Goal: Task Accomplishment & Management: Use online tool/utility

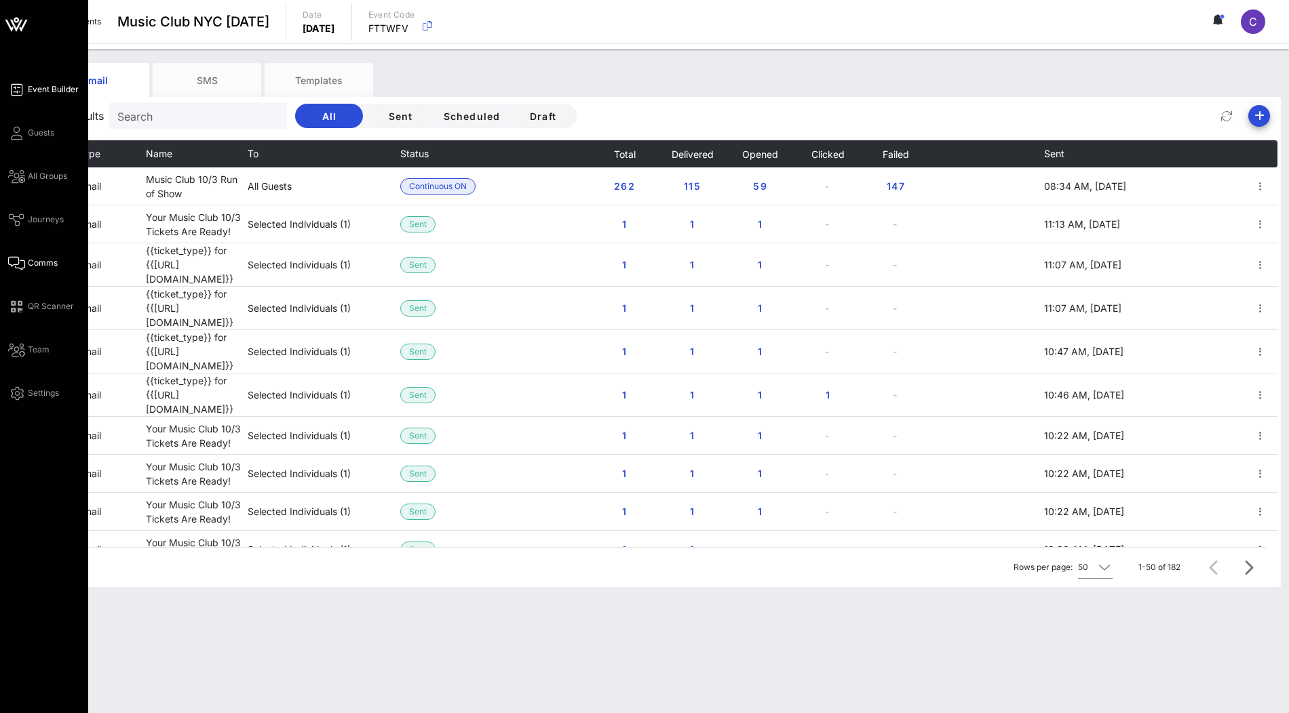
scroll to position [1299, 0]
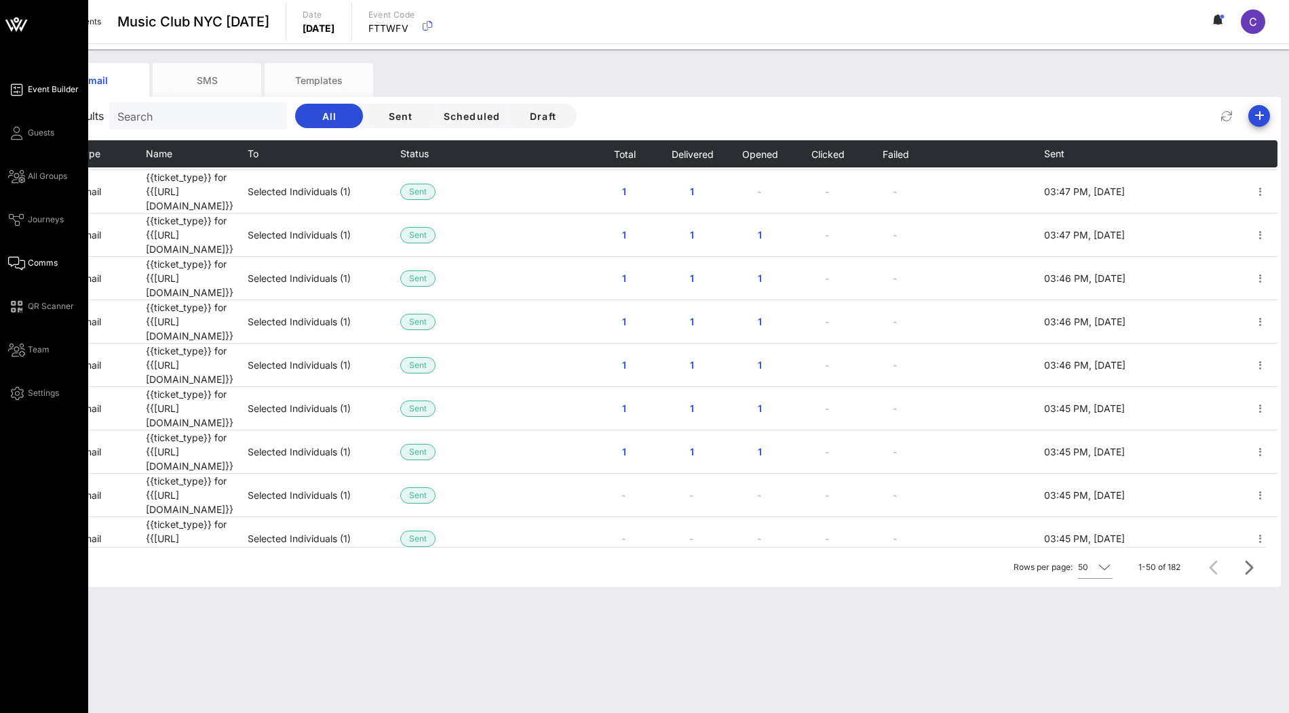
click at [35, 89] on span "Event Builder" at bounding box center [53, 89] width 51 height 12
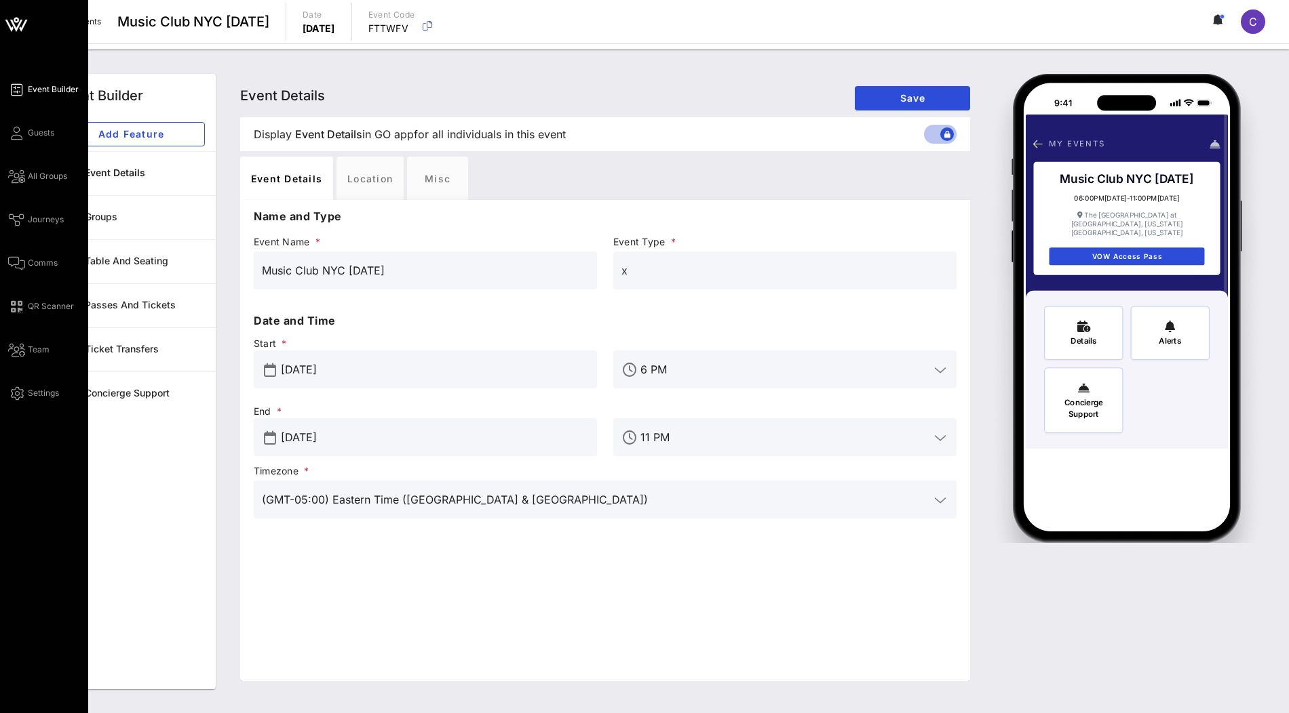
click at [11, 15] on icon at bounding box center [16, 24] width 33 height 33
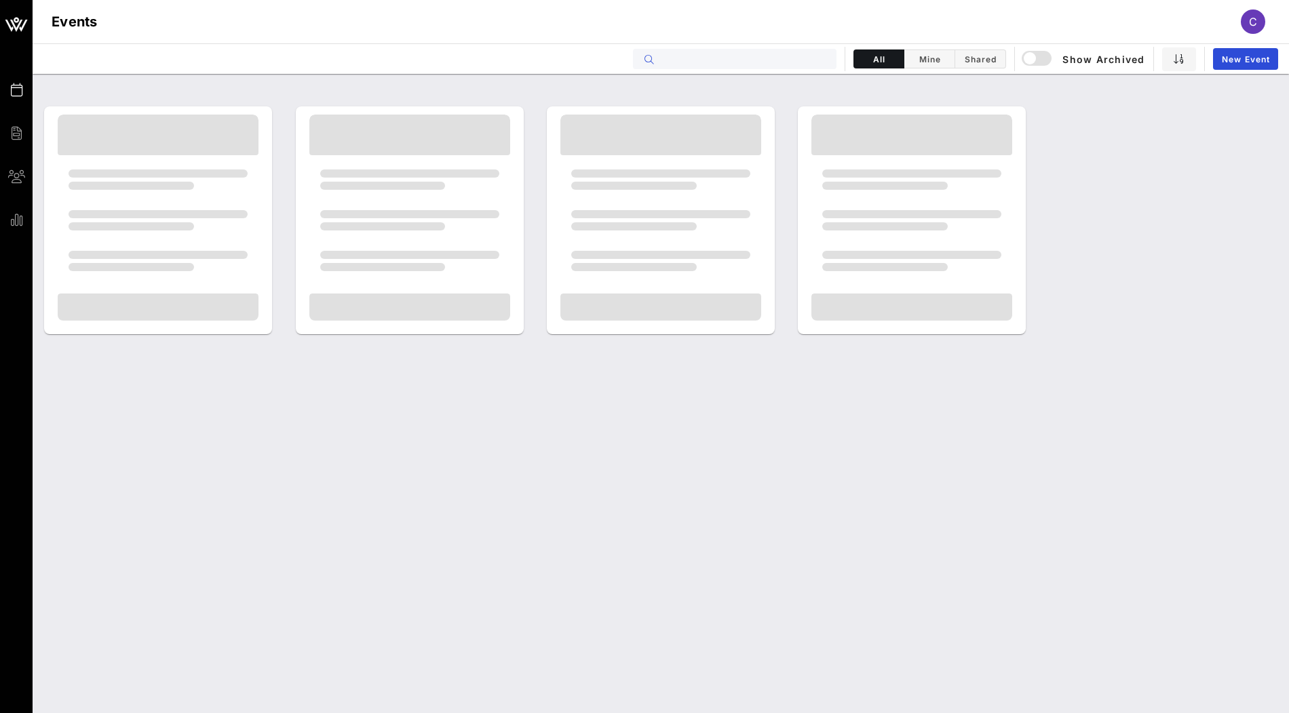
click at [735, 61] on input "text" at bounding box center [744, 59] width 168 height 18
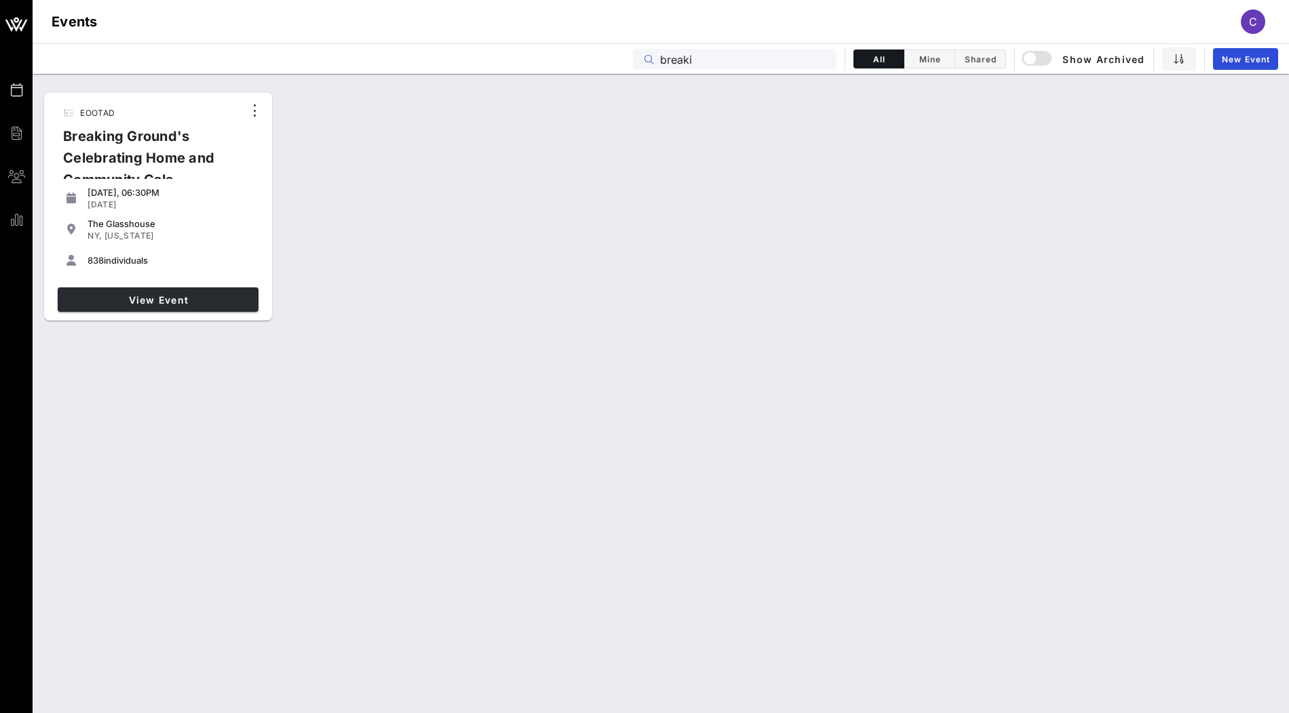
type input "breaki"
click at [195, 298] on span "View Event" at bounding box center [158, 300] width 190 height 12
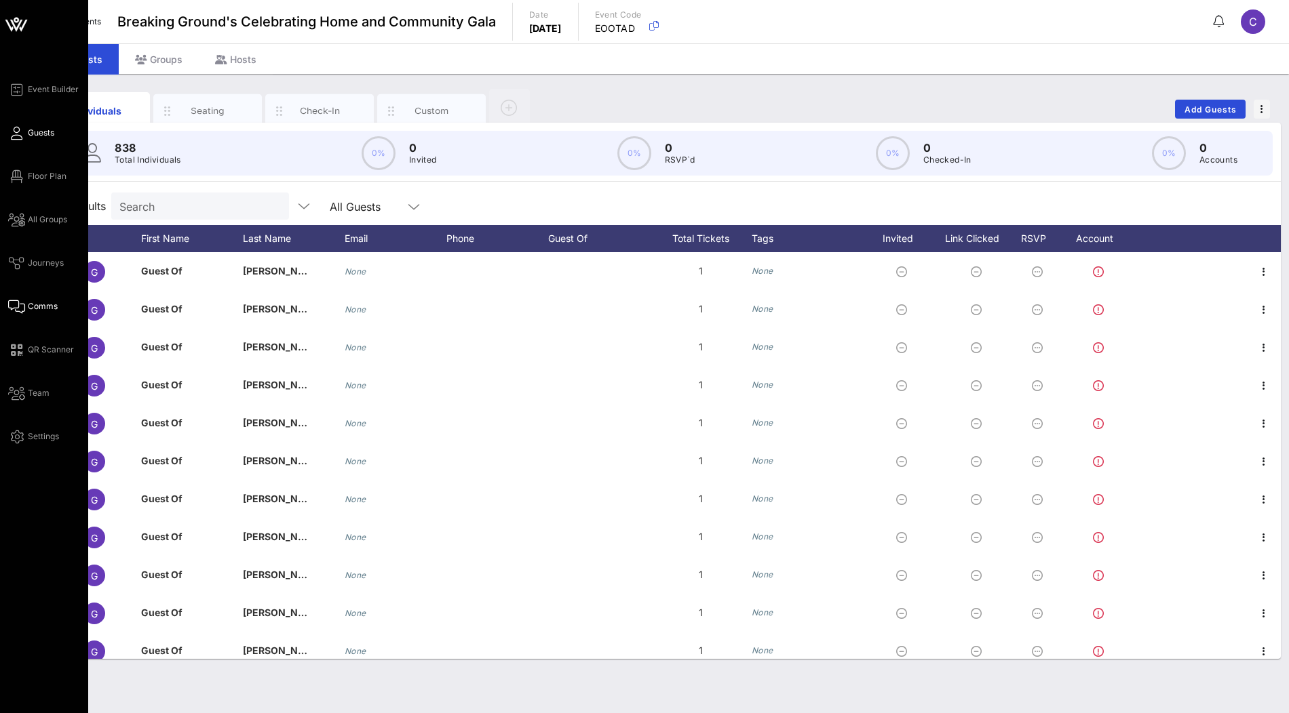
click at [32, 305] on span "Comms" at bounding box center [43, 306] width 30 height 12
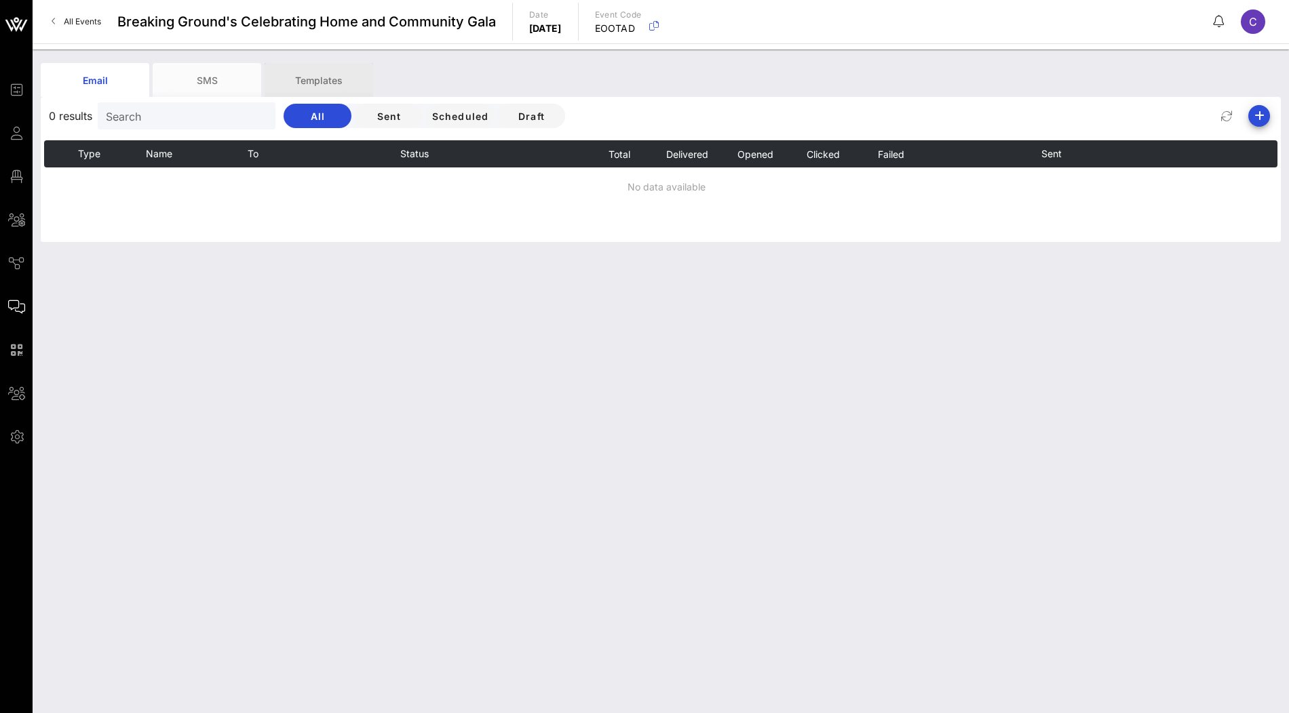
click at [335, 89] on div "Templates" at bounding box center [318, 80] width 109 height 34
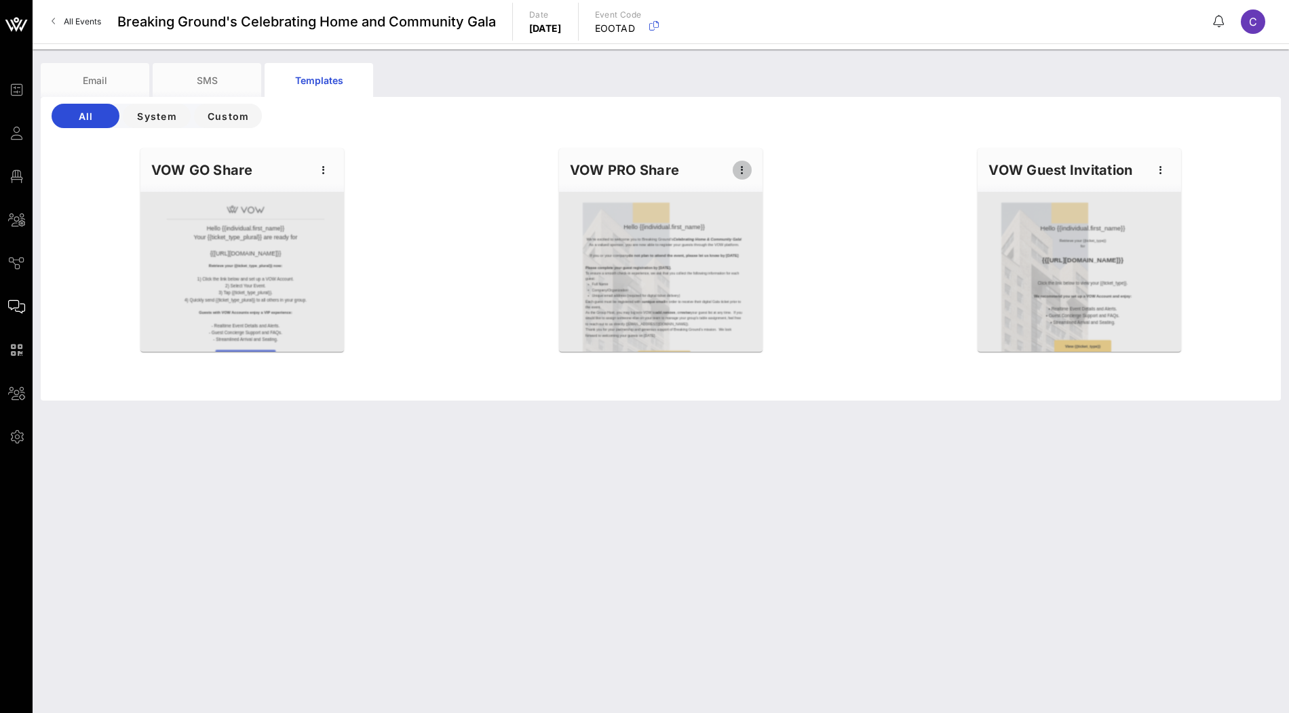
click at [738, 167] on icon "button" at bounding box center [742, 170] width 16 height 16
click at [765, 220] on div "Preview" at bounding box center [763, 220] width 34 height 11
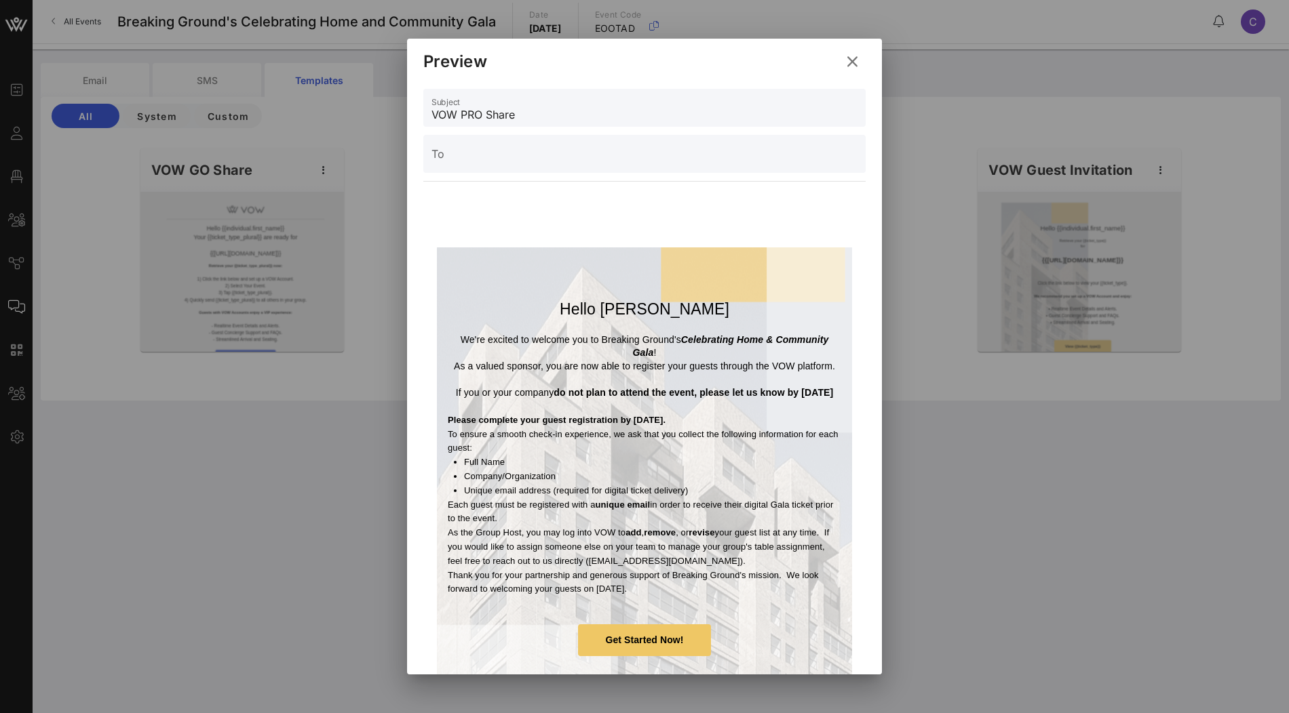
scroll to position [28, 0]
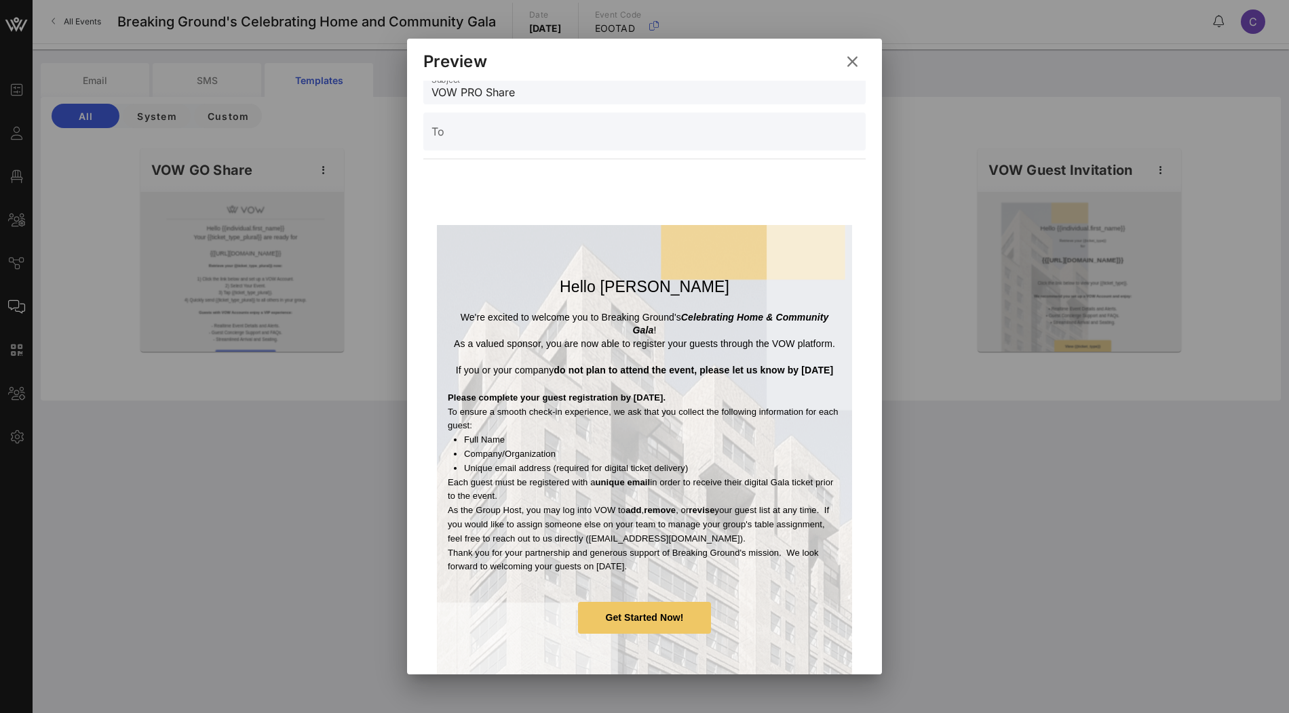
click at [850, 64] on icon at bounding box center [852, 61] width 24 height 23
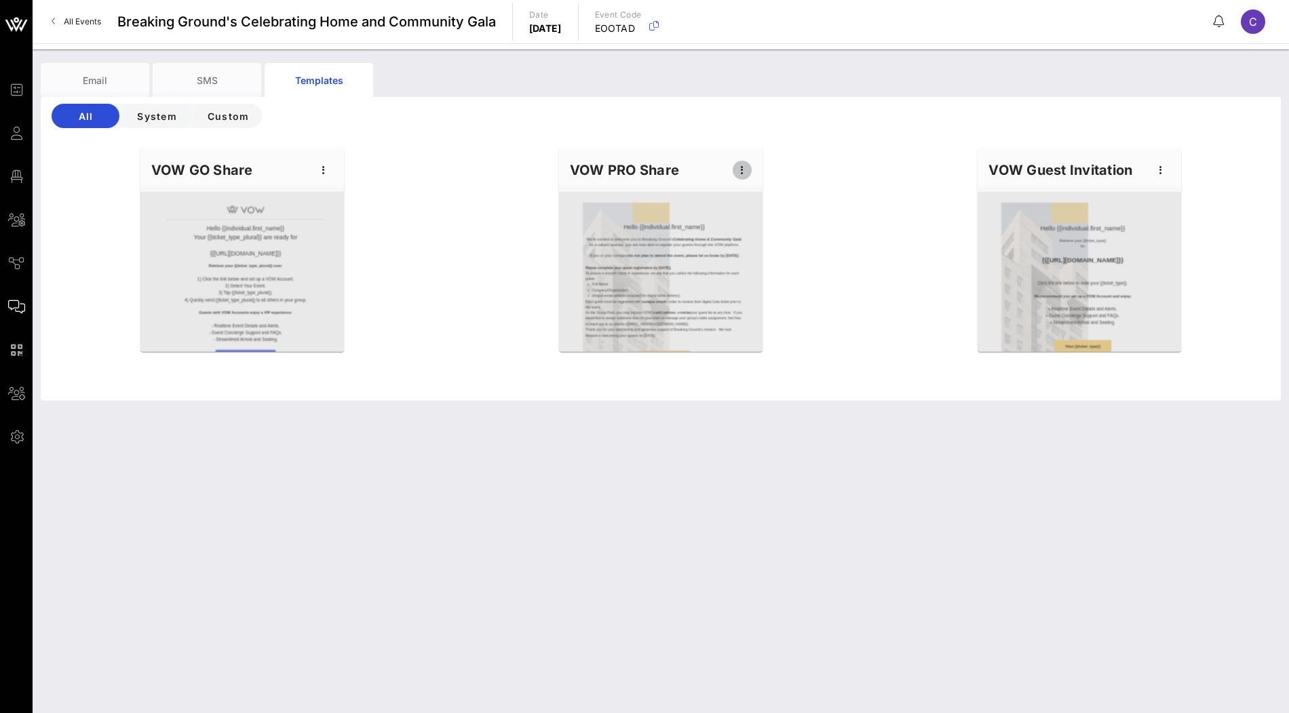
click at [747, 164] on icon "button" at bounding box center [742, 170] width 16 height 16
click at [781, 189] on div "Edit" at bounding box center [762, 193] width 61 height 27
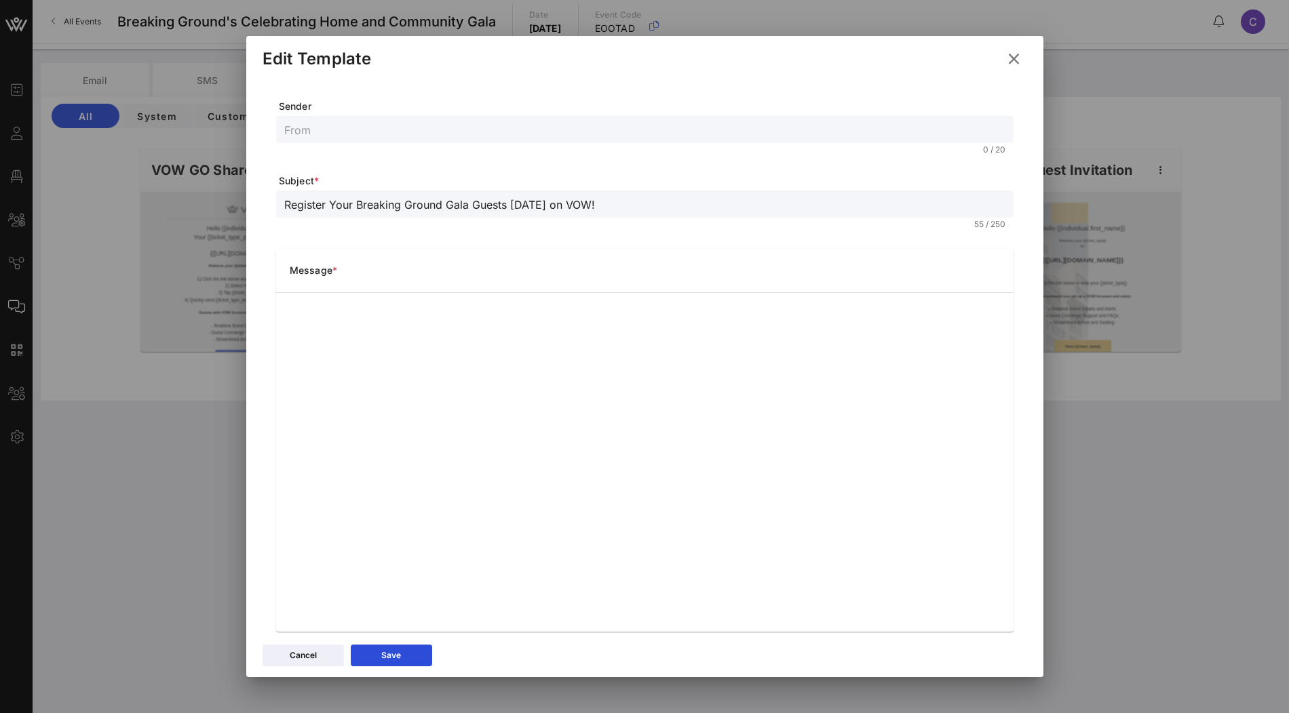
click at [401, 124] on input "text" at bounding box center [644, 130] width 721 height 18
type input "b"
type input "Breaking Ground"
click at [412, 659] on button "Save" at bounding box center [391, 656] width 81 height 22
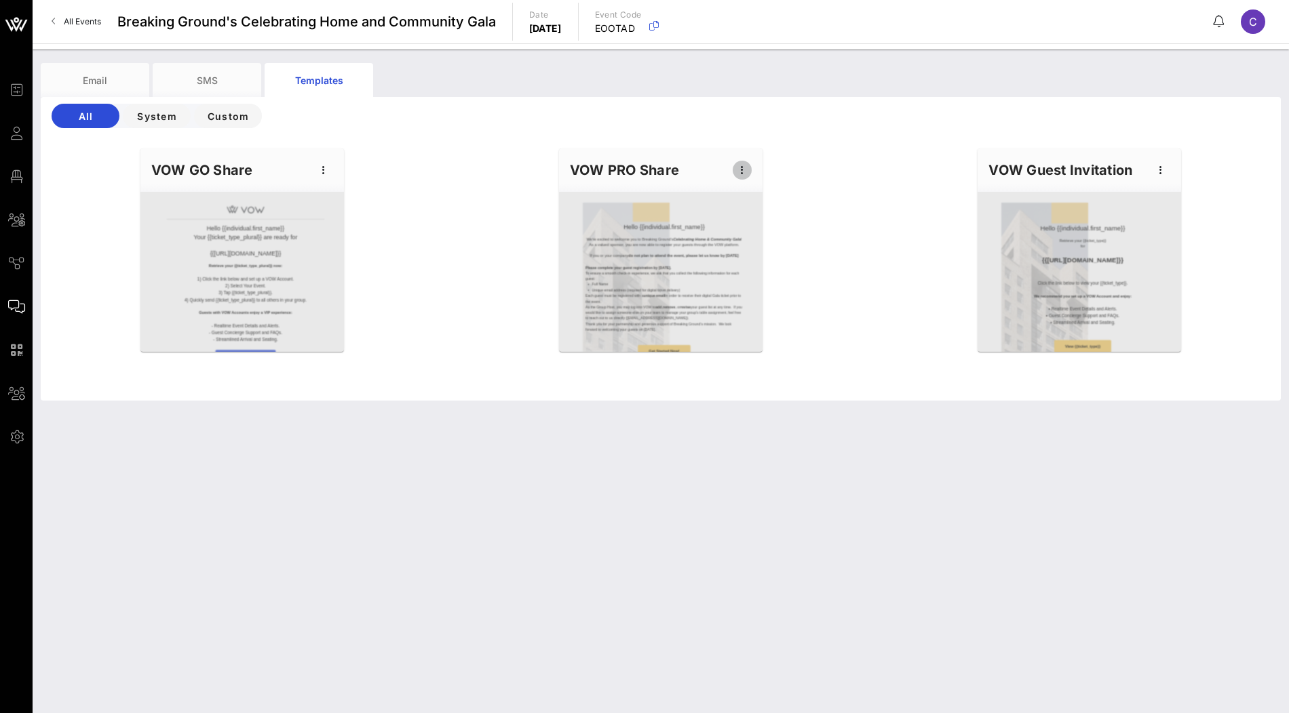
click at [745, 171] on icon "button" at bounding box center [742, 170] width 16 height 16
click at [774, 190] on div "Edit" at bounding box center [763, 193] width 34 height 11
type input "Breaking Ground"
type input "Register Your Breaking Ground Gala Guests [DATE] on VOW!"
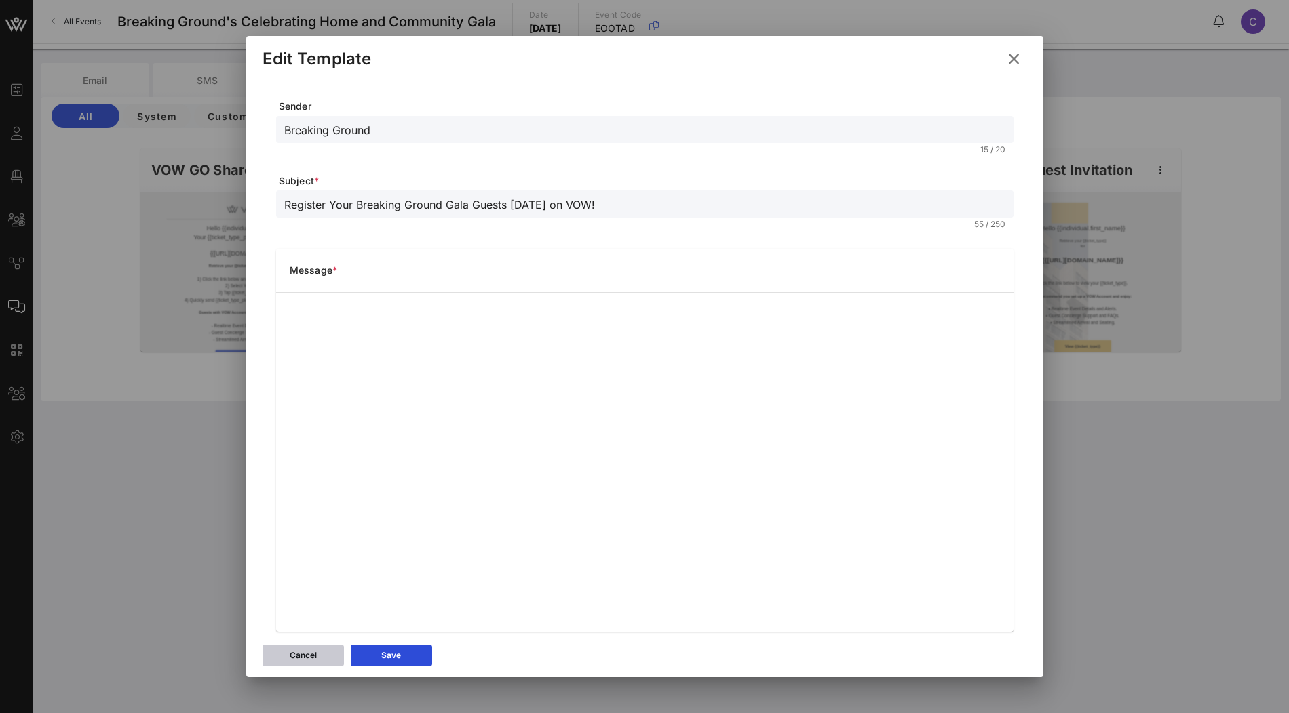
click at [305, 652] on icon at bounding box center [303, 656] width 12 height 12
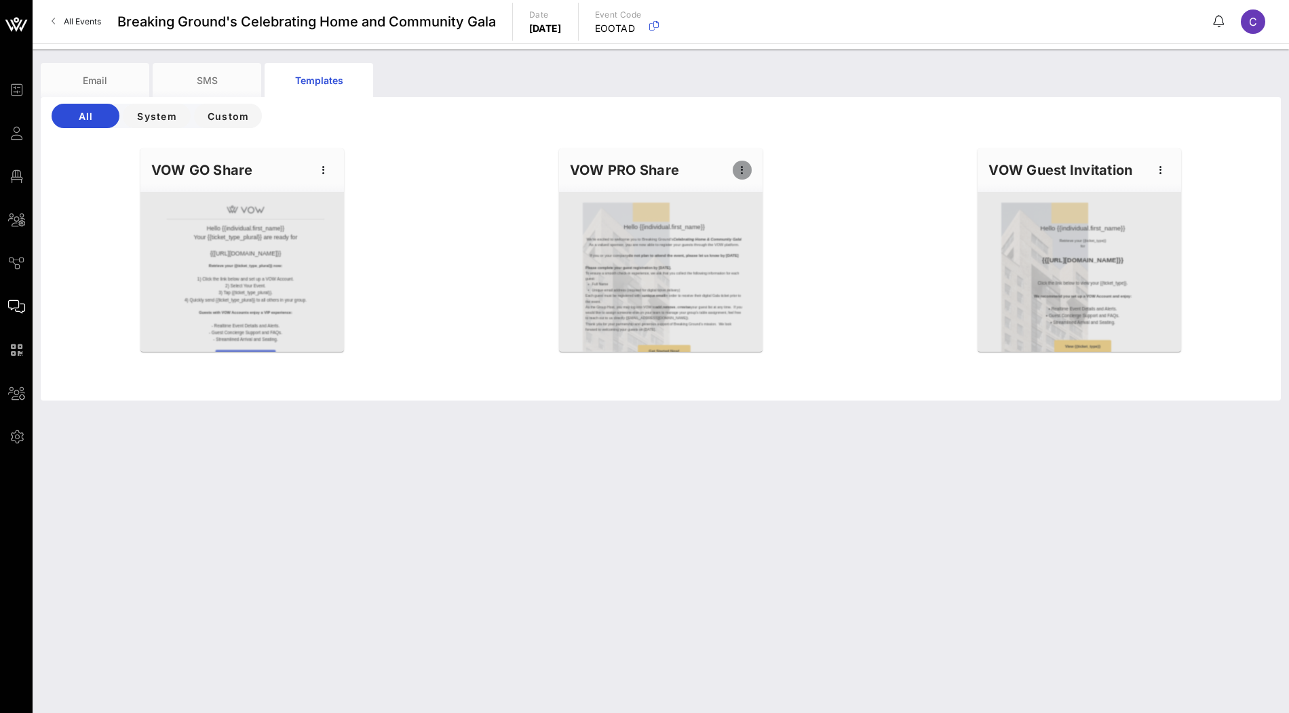
click at [741, 162] on icon "button" at bounding box center [742, 170] width 16 height 16
click at [774, 197] on div "Edit" at bounding box center [763, 193] width 34 height 11
type input "Breaking Ground"
type input "Register Your Breaking Ground Gala Guests [DATE] on VOW!"
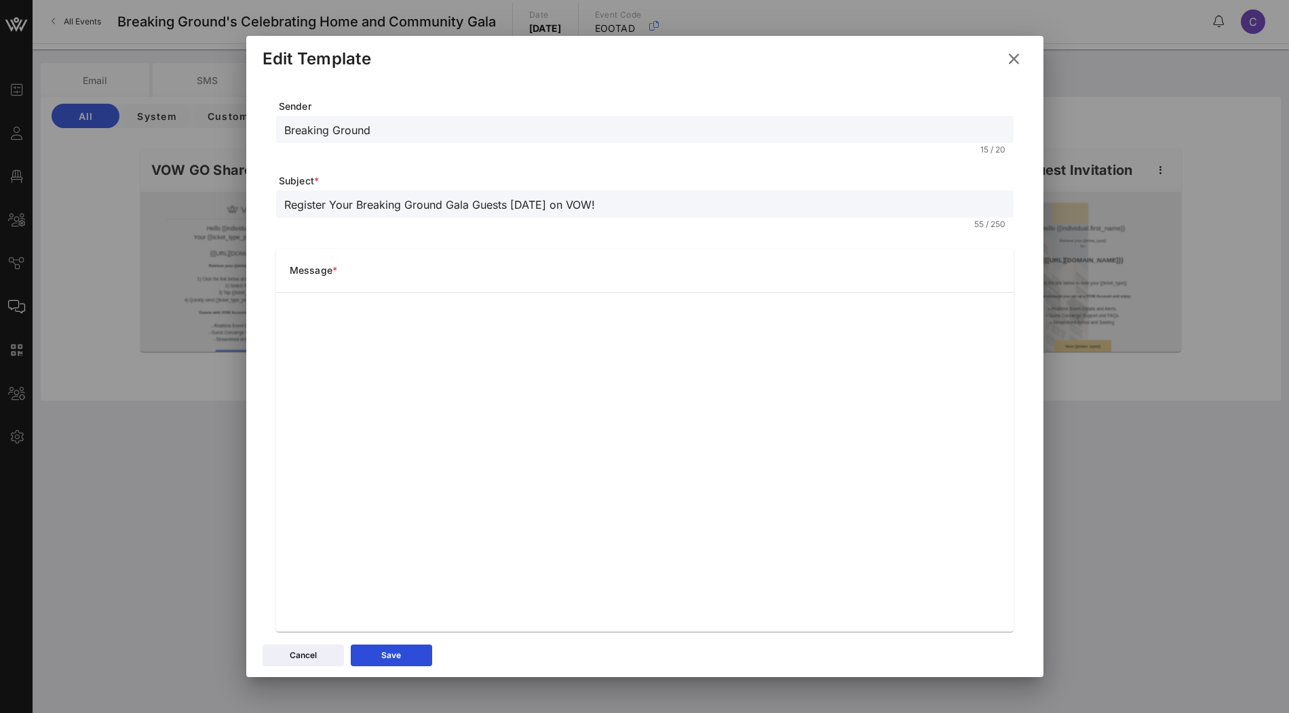
scroll to position [15, 0]
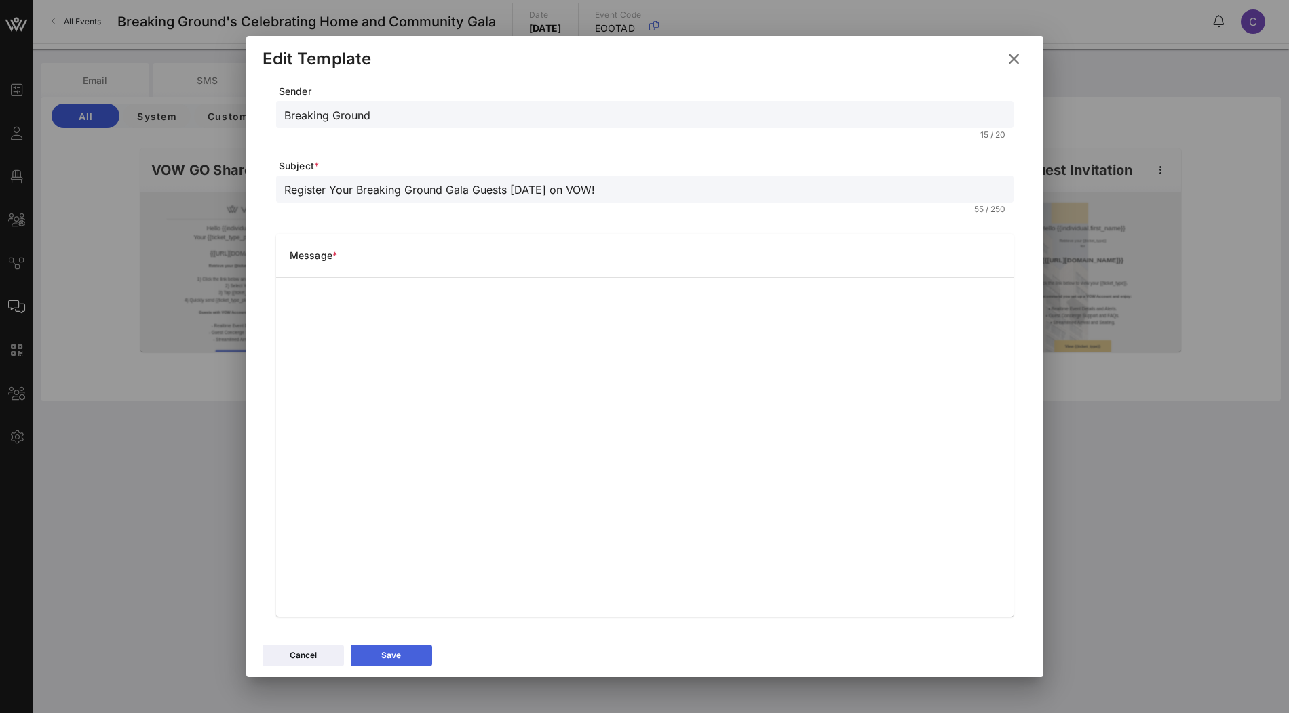
click at [408, 658] on button "Save" at bounding box center [391, 656] width 81 height 22
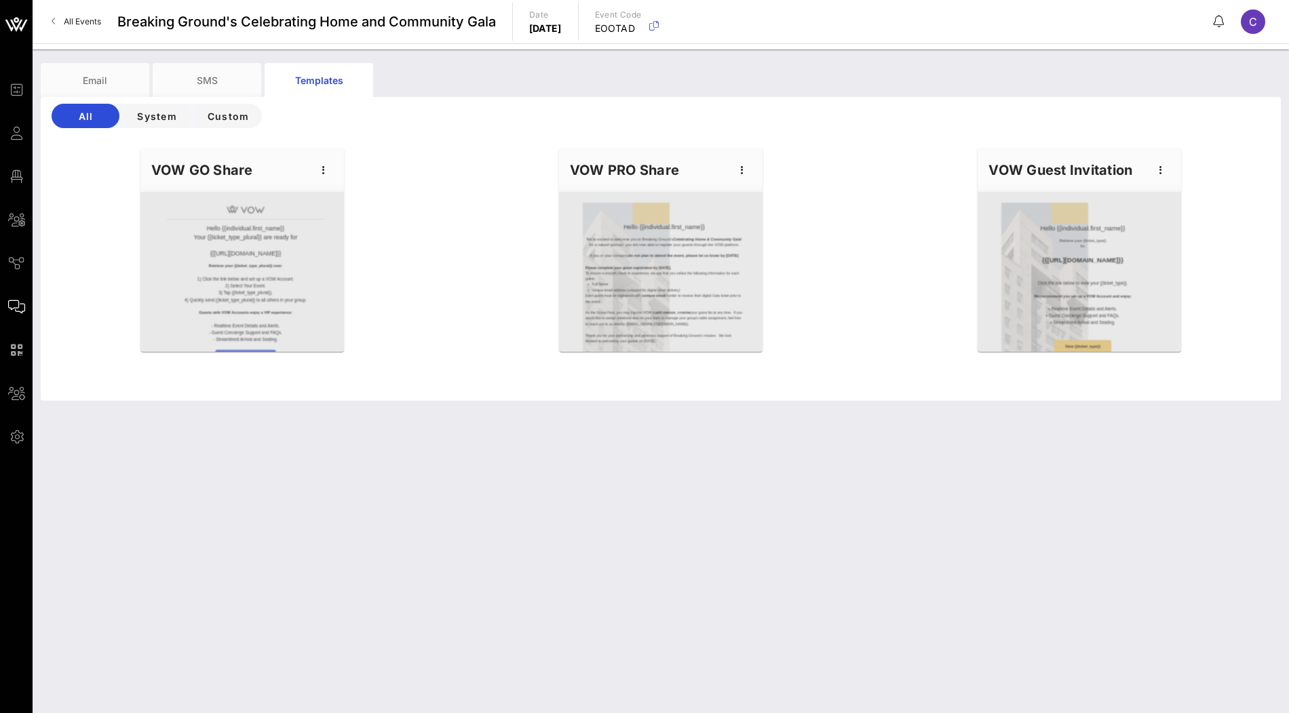
click at [751, 174] on div "VOW PRO Share" at bounding box center [660, 170] width 203 height 43
click at [741, 172] on icon "button" at bounding box center [742, 170] width 16 height 16
click at [777, 193] on div "Edit" at bounding box center [763, 193] width 34 height 11
type input "Breaking Ground"
type input "Register Your Breaking Ground Gala Guests [DATE] on VOW!"
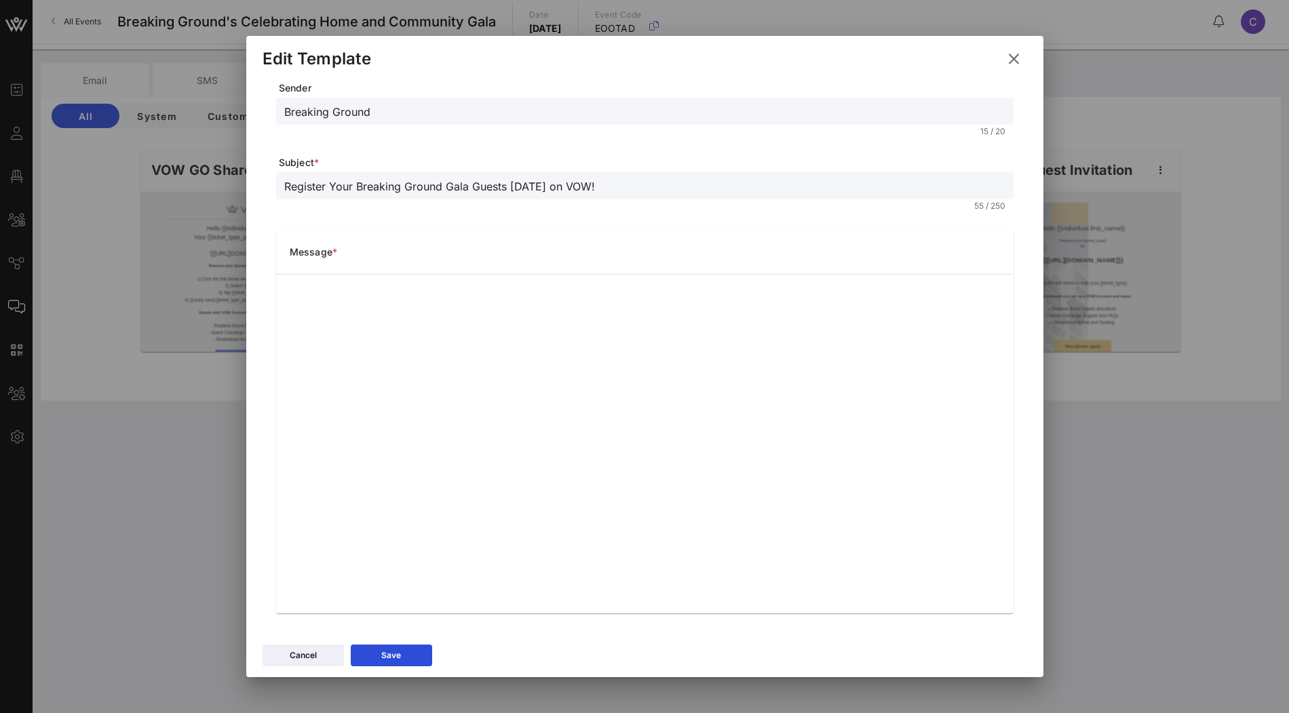
scroll to position [20, 0]
click at [400, 654] on div "Save" at bounding box center [391, 656] width 20 height 14
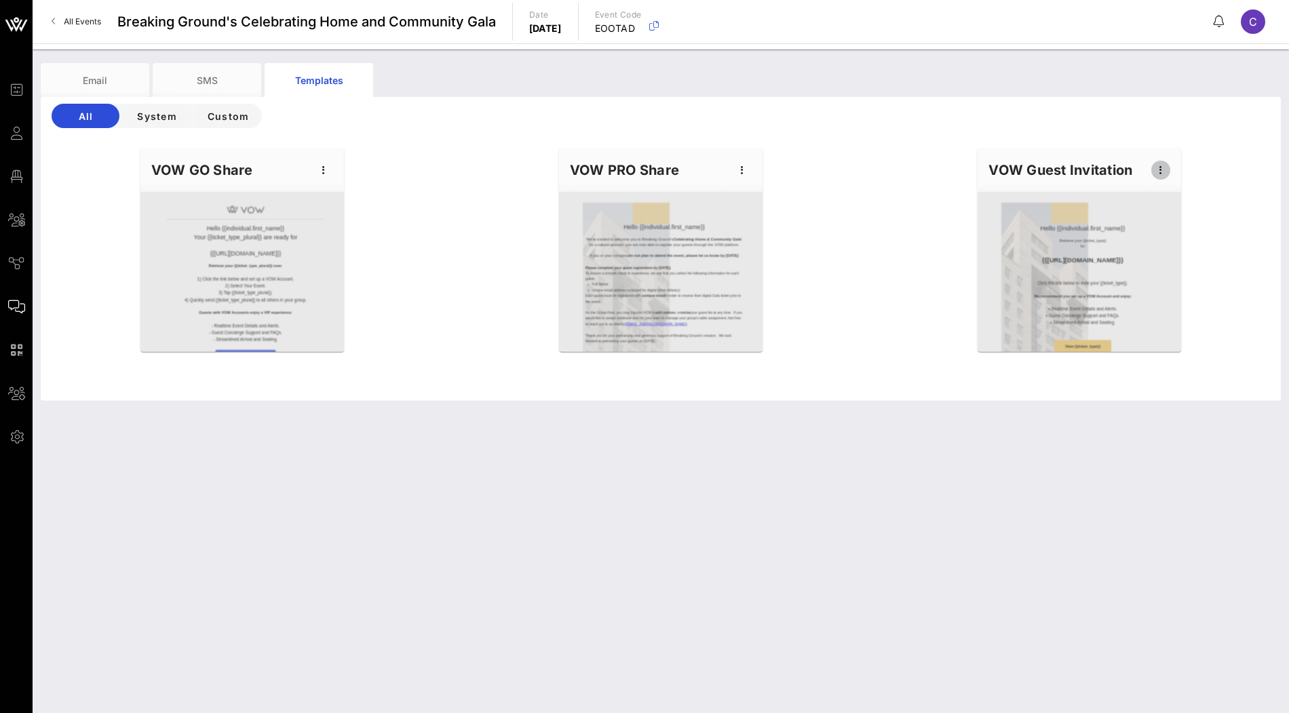
click at [1163, 177] on icon "button" at bounding box center [1160, 170] width 16 height 16
click at [1168, 195] on div "Edit" at bounding box center [1181, 193] width 34 height 11
type input "{{ticket_type}} for {{[URL][DOMAIN_NAME]}}"
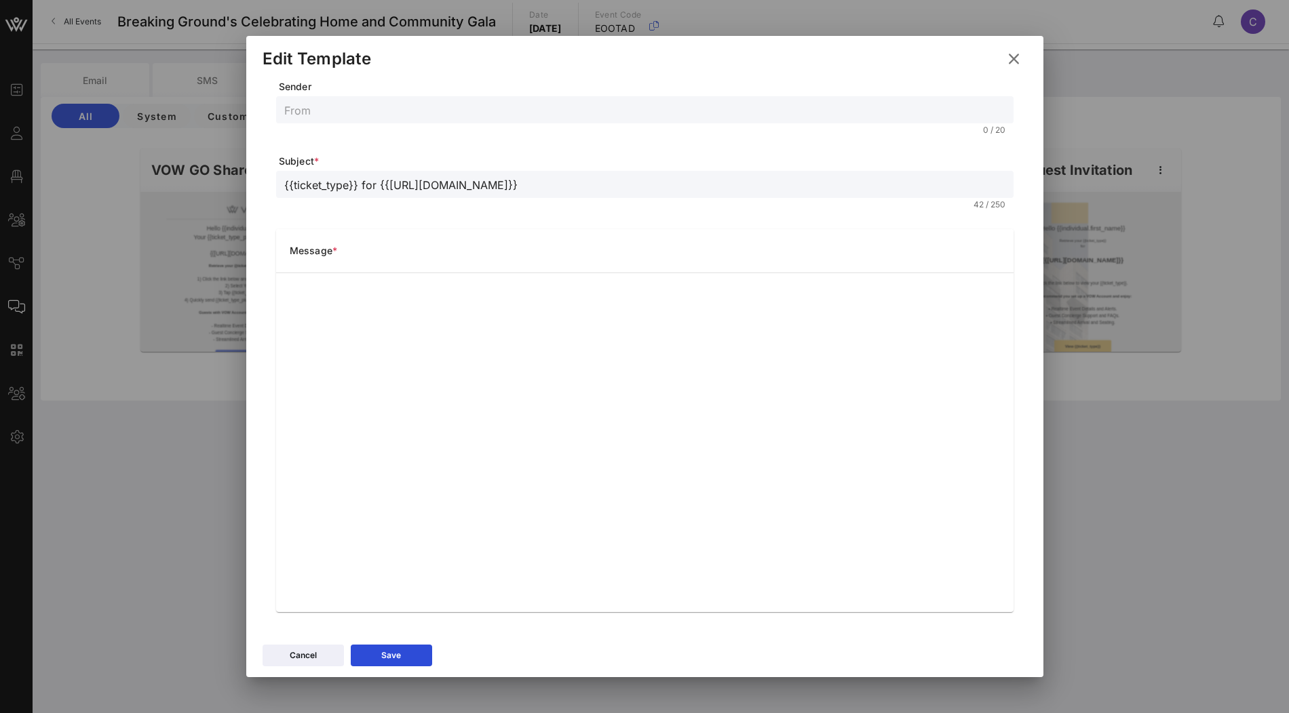
click at [1014, 62] on icon at bounding box center [1013, 58] width 19 height 17
